Goal: Find specific page/section: Find specific page/section

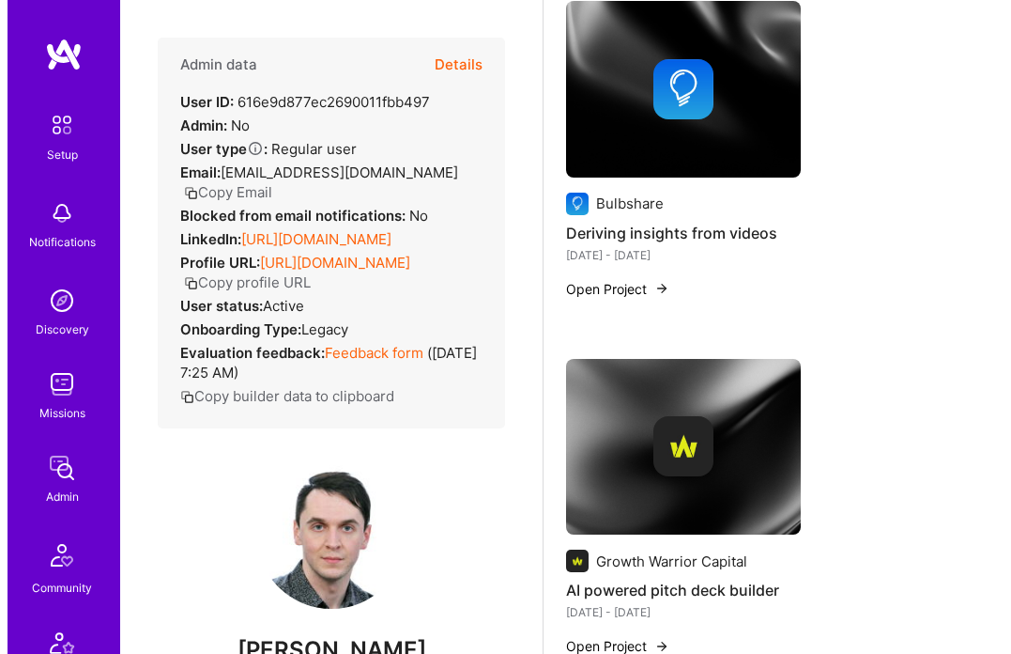
scroll to position [2189, 0]
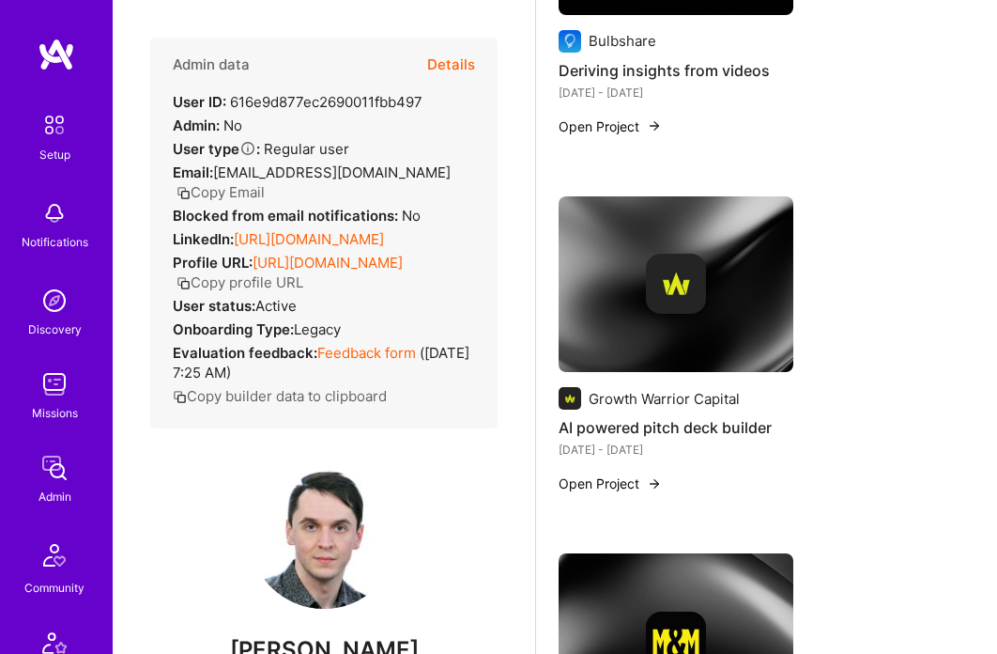
click at [625, 473] on button "Open Project" at bounding box center [610, 483] width 103 height 20
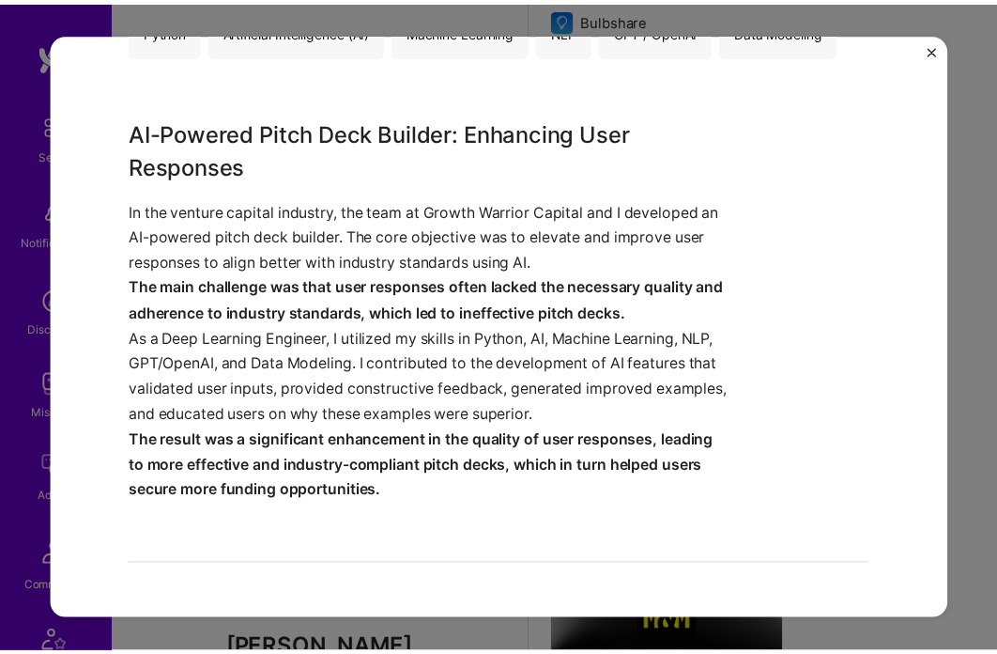
scroll to position [457, 0]
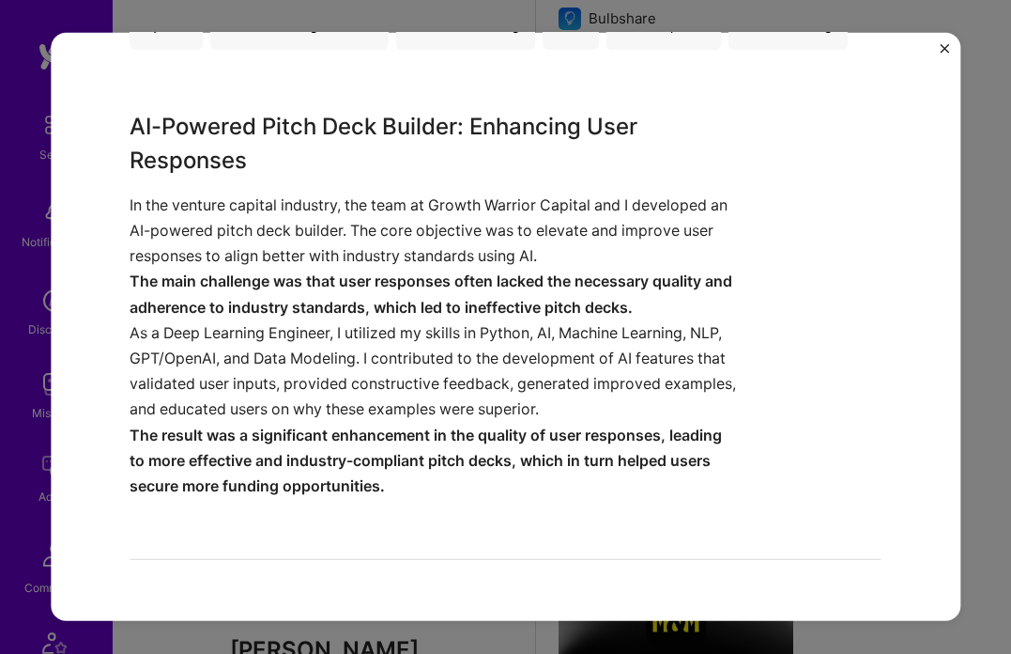
click at [938, 45] on div "AI powered pitch deck builder Growth Warrior Capital Private Equity / Venture C…" at bounding box center [506, 327] width 910 height 588
click at [939, 48] on div "AI powered pitch deck builder Growth Warrior Capital Private Equity / Venture C…" at bounding box center [506, 327] width 910 height 588
click at [945, 48] on img "Close" at bounding box center [944, 48] width 9 height 9
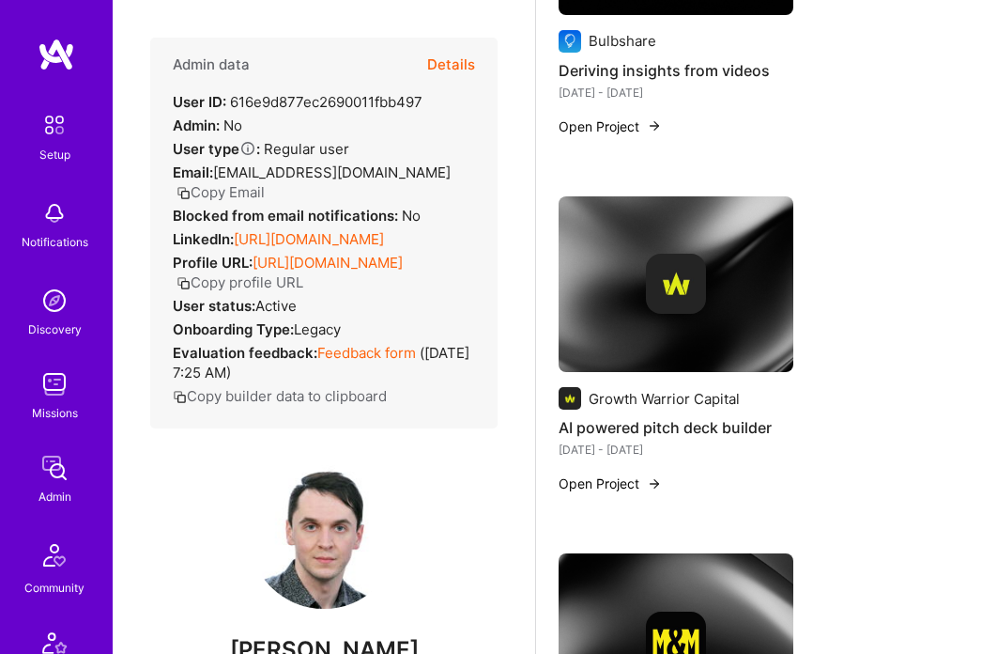
click at [41, 500] on div "Admin" at bounding box center [54, 496] width 33 height 20
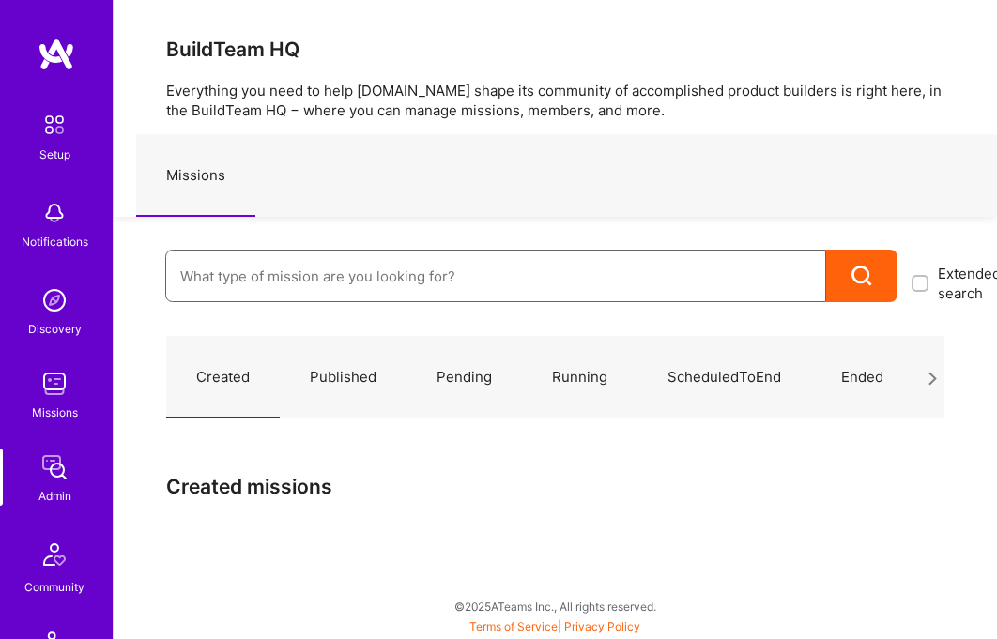
click at [420, 258] on input at bounding box center [495, 277] width 631 height 48
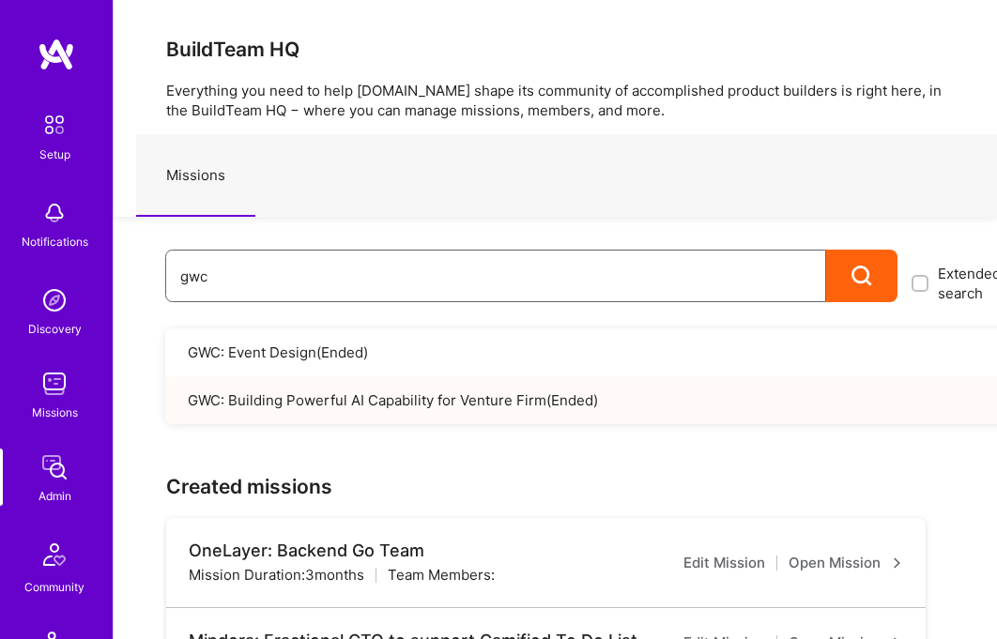
type input "gwc"
click at [463, 387] on link "GWC: Building Powerful AI Capability for Venture Firm ( Ended )" at bounding box center [610, 401] width 891 height 48
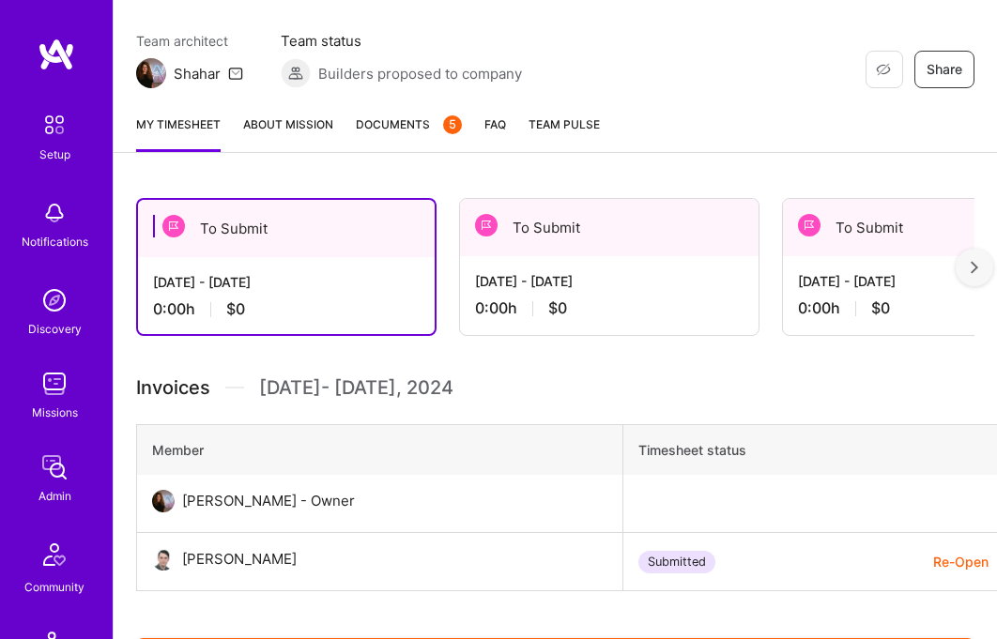
scroll to position [249, 0]
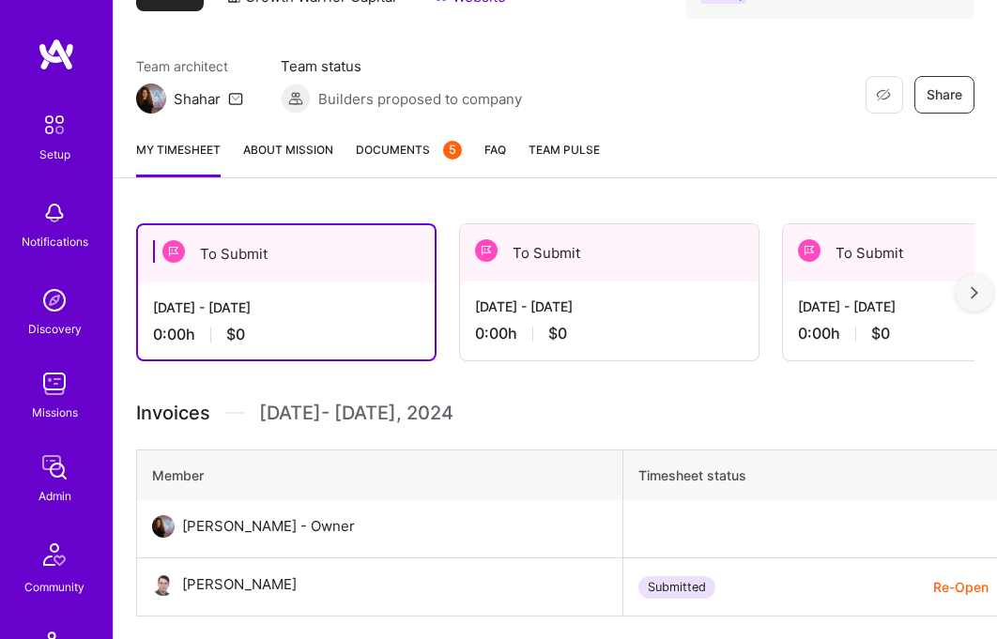
click at [280, 145] on link "About Mission" at bounding box center [288, 159] width 90 height 38
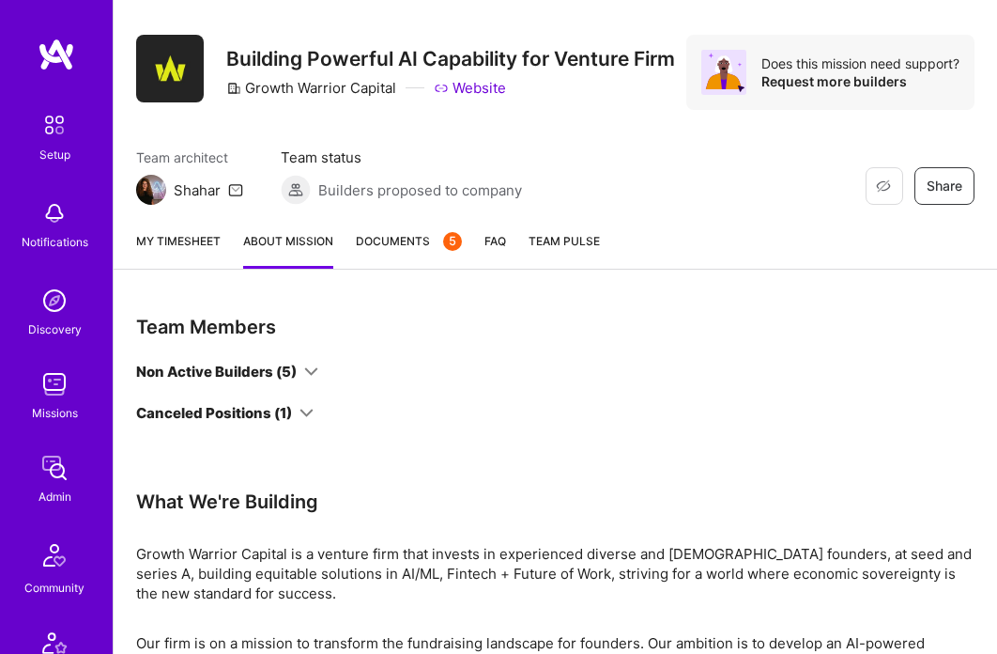
scroll to position [182, 0]
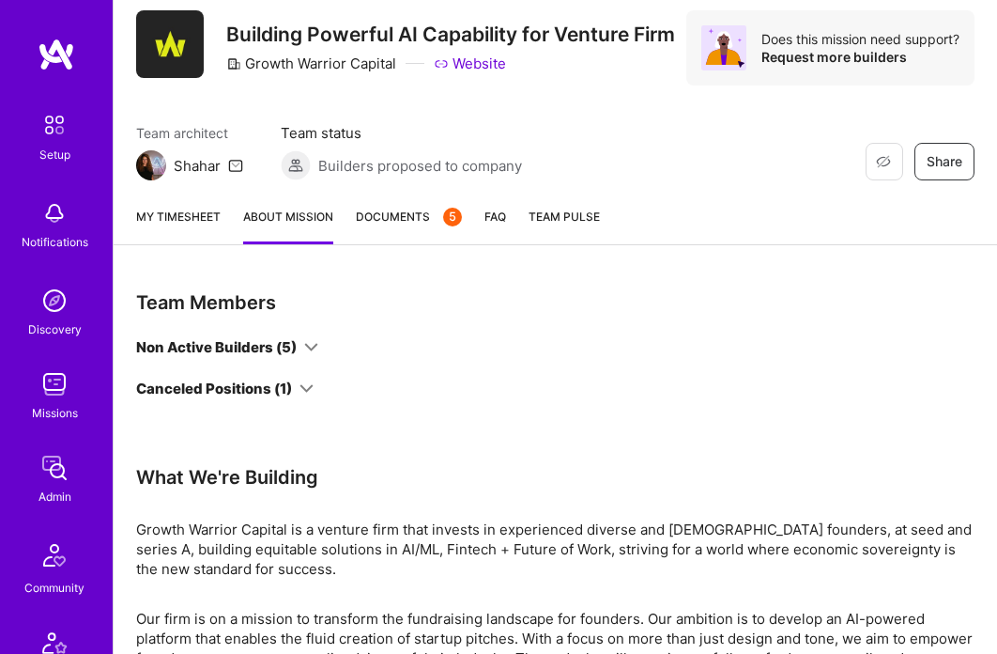
click at [299, 338] on div "Non Active Builders (5)" at bounding box center [227, 347] width 182 height 20
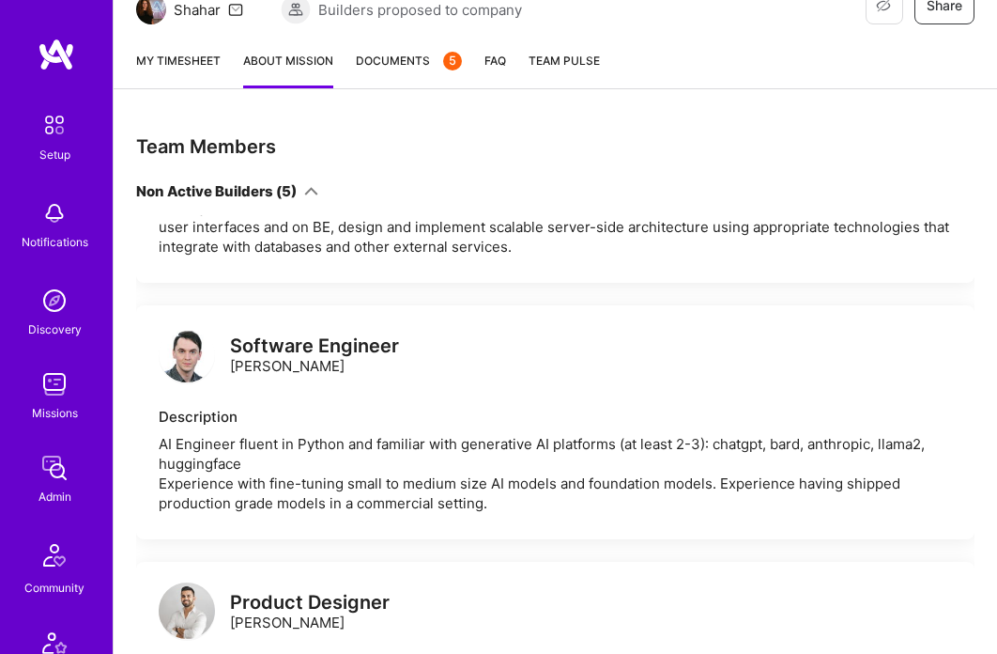
scroll to position [414, 0]
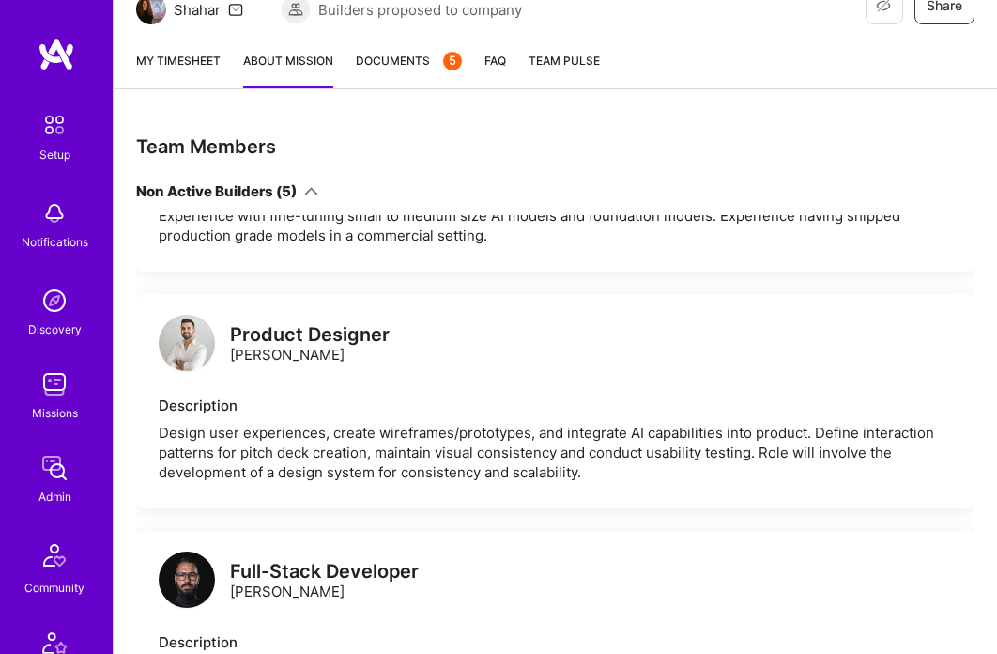
click at [289, 186] on div "Non Active Builders (5)" at bounding box center [216, 191] width 161 height 20
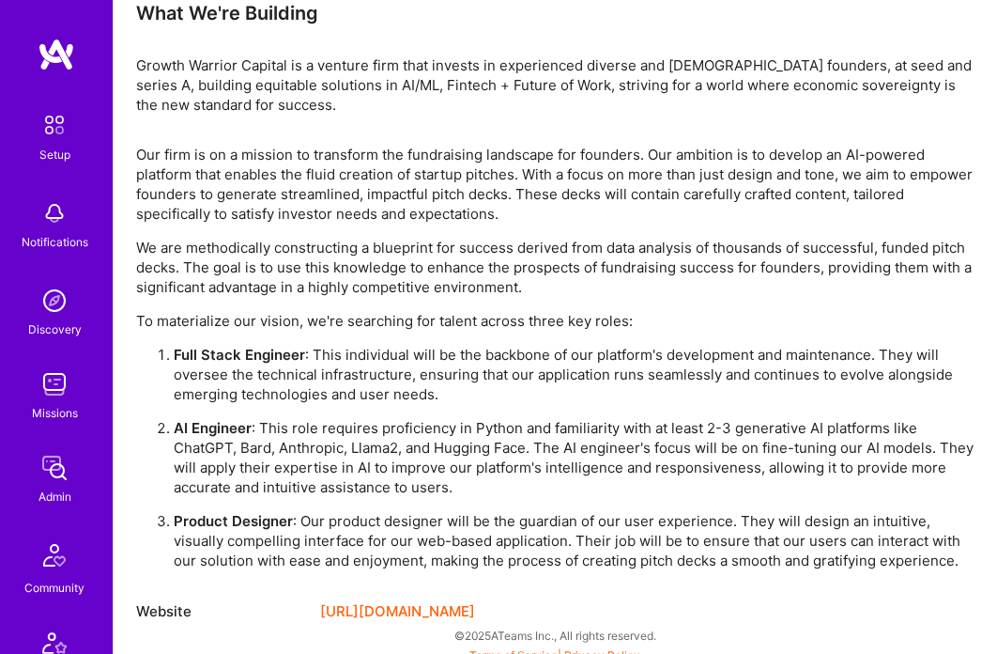
scroll to position [659, 0]
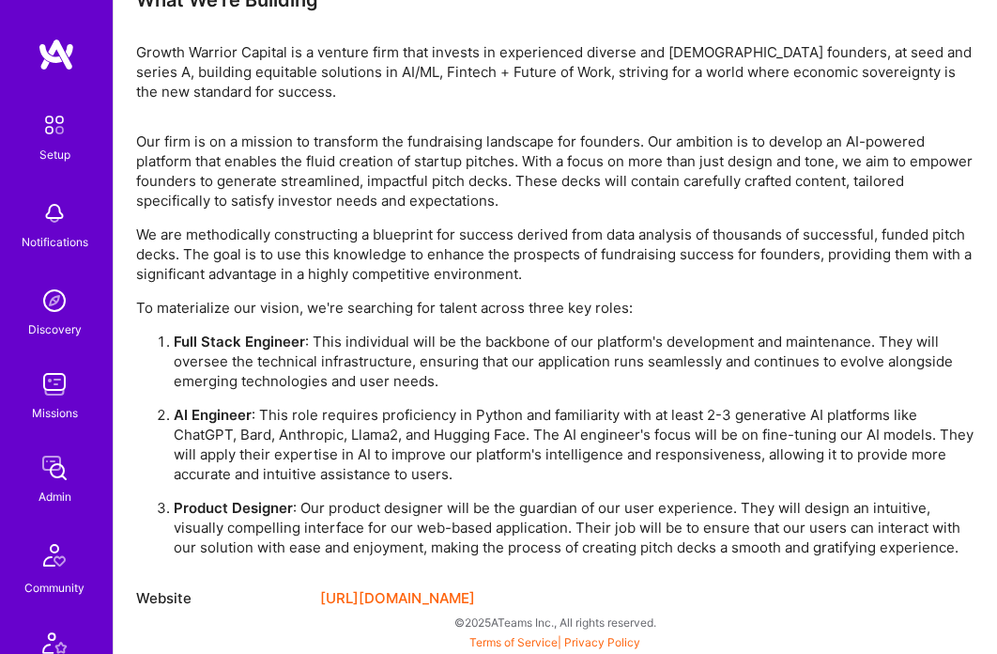
scroll to position [482, 0]
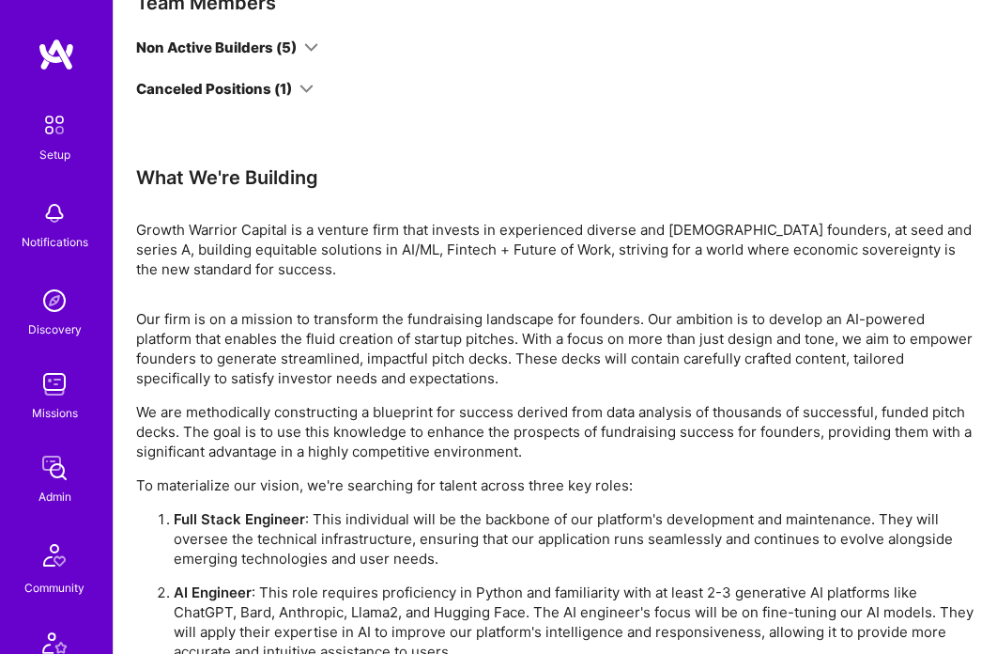
click at [171, 234] on div "Growth Warrior Capital is a venture firm that invests in experienced diverse an…" at bounding box center [555, 249] width 839 height 59
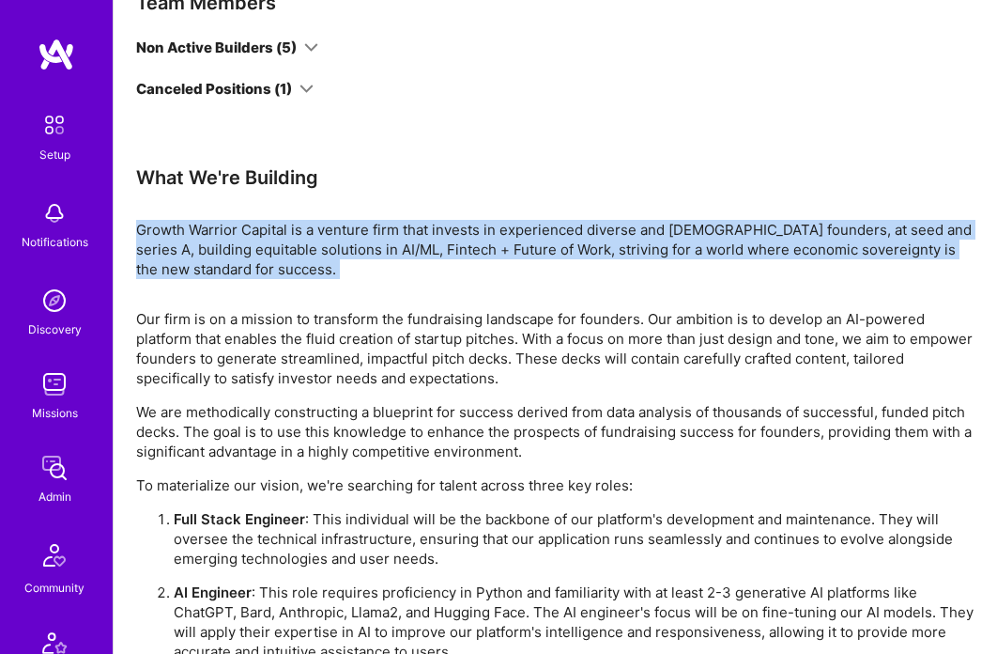
click at [171, 234] on div "Growth Warrior Capital is a venture firm that invests in experienced diverse an…" at bounding box center [555, 249] width 839 height 59
click at [152, 230] on div "Growth Warrior Capital is a venture firm that invests in experienced diverse an…" at bounding box center [555, 249] width 839 height 59
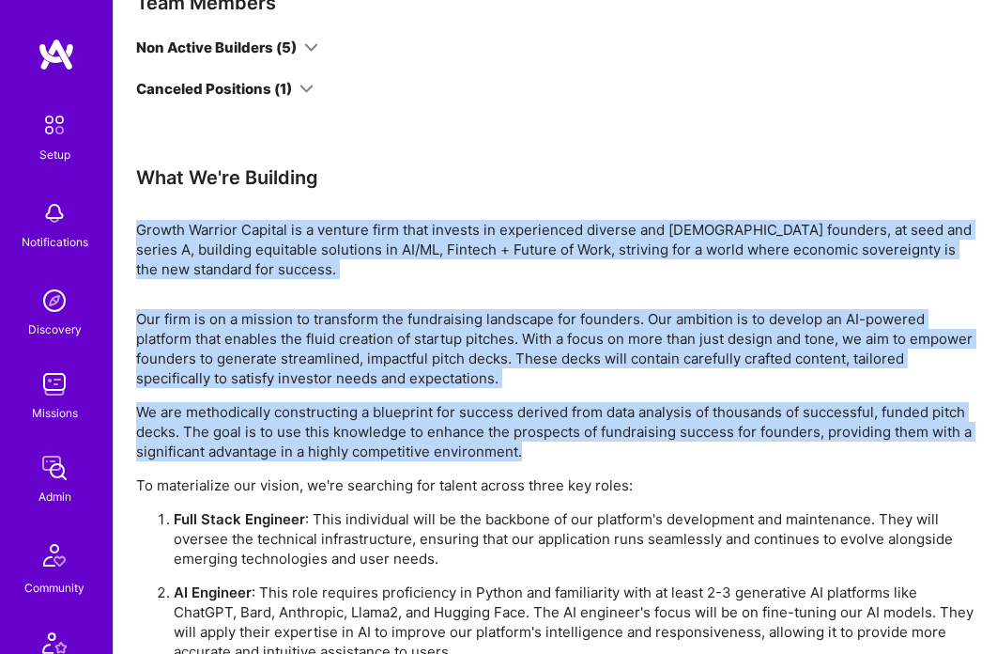
drag, startPoint x: 131, startPoint y: 226, endPoint x: 537, endPoint y: 441, distance: 460.0
click at [537, 441] on div "Team Members Non Active Builders (5) Canceled Positions (1) What We're Building…" at bounding box center [556, 400] width 884 height 864
copy div "Growth Warrior Capital is a venture firm that invests in experienced diverse an…"
